Goal: Check status

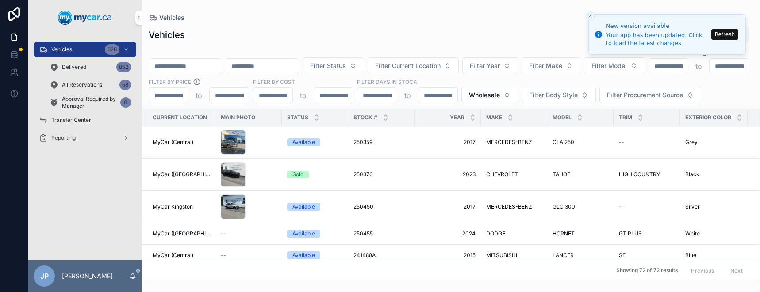
scroll to position [177, 0]
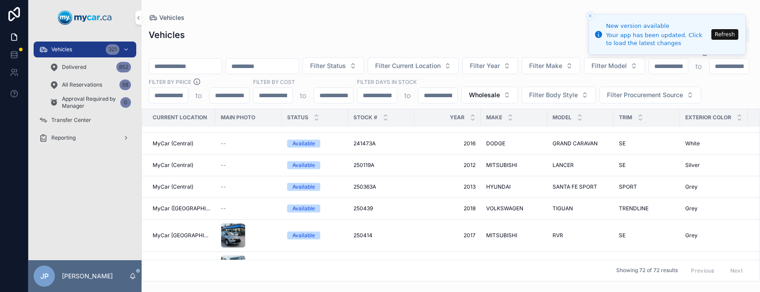
click at [79, 84] on span "All Reservations" at bounding box center [82, 84] width 40 height 7
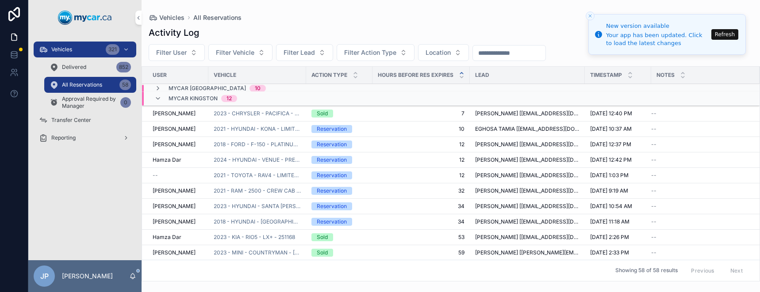
click at [70, 66] on span "Delivered" at bounding box center [74, 67] width 24 height 7
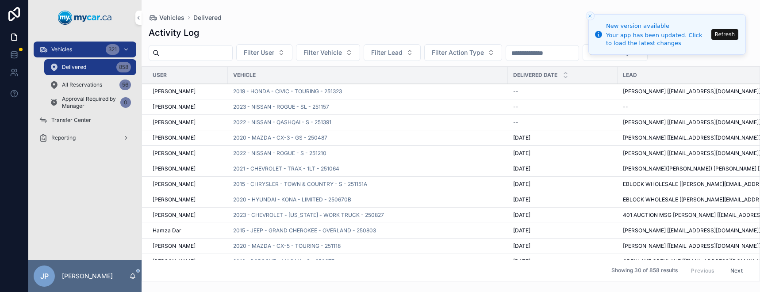
click at [587, 18] on button "Close toast" at bounding box center [590, 16] width 9 height 9
click at [593, 17] on button "Close toast" at bounding box center [590, 16] width 9 height 9
click at [716, 34] on button "Refresh" at bounding box center [725, 34] width 27 height 11
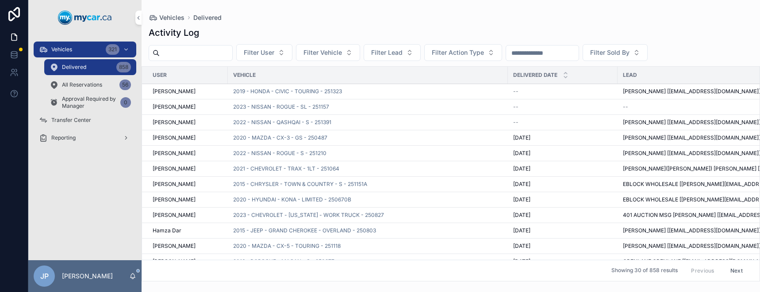
click at [81, 76] on div "Delivered 858" at bounding box center [90, 67] width 103 height 18
click at [78, 84] on span "All Reservations" at bounding box center [82, 84] width 40 height 7
